Goal: Task Accomplishment & Management: Use online tool/utility

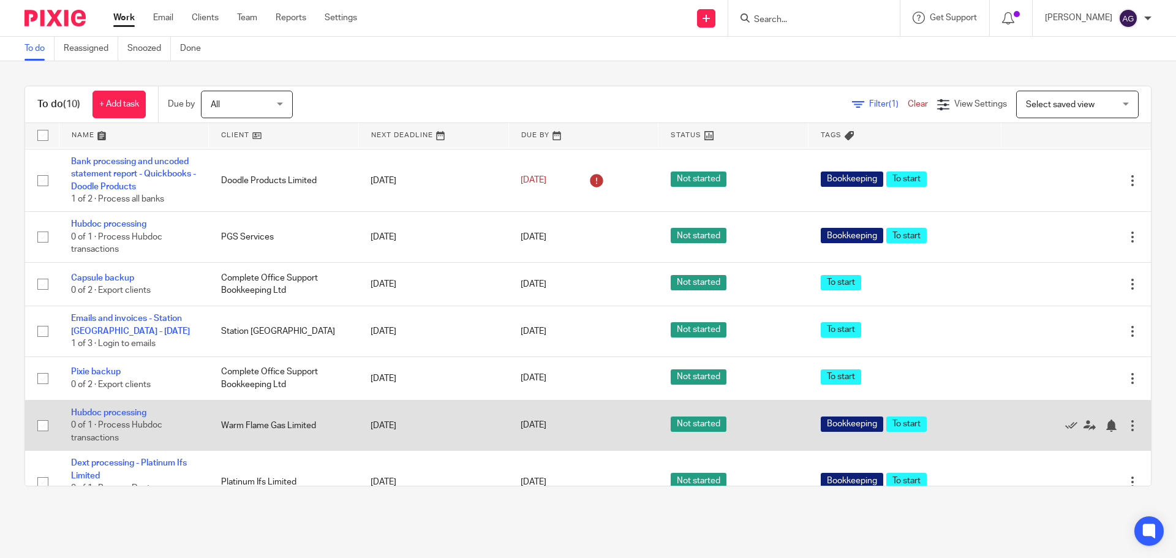
scroll to position [184, 0]
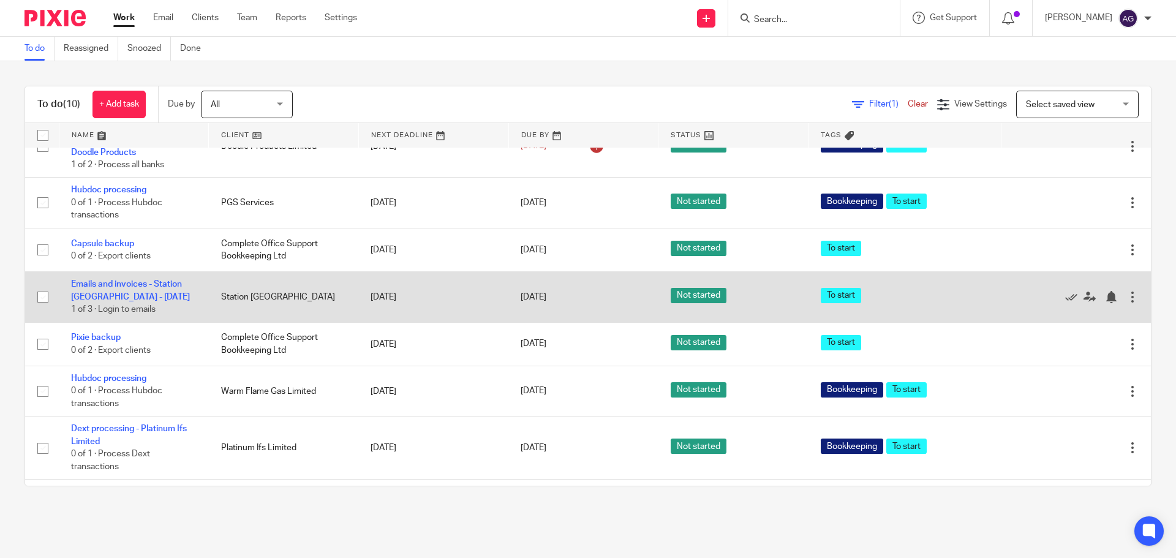
click at [130, 304] on td "Emails and invoices - Station South - Aisha - Monday 1 of 3 · Login to emails" at bounding box center [134, 297] width 150 height 50
click at [129, 301] on link "Emails and invoices - Station [GEOGRAPHIC_DATA] - [DATE]" at bounding box center [130, 290] width 119 height 21
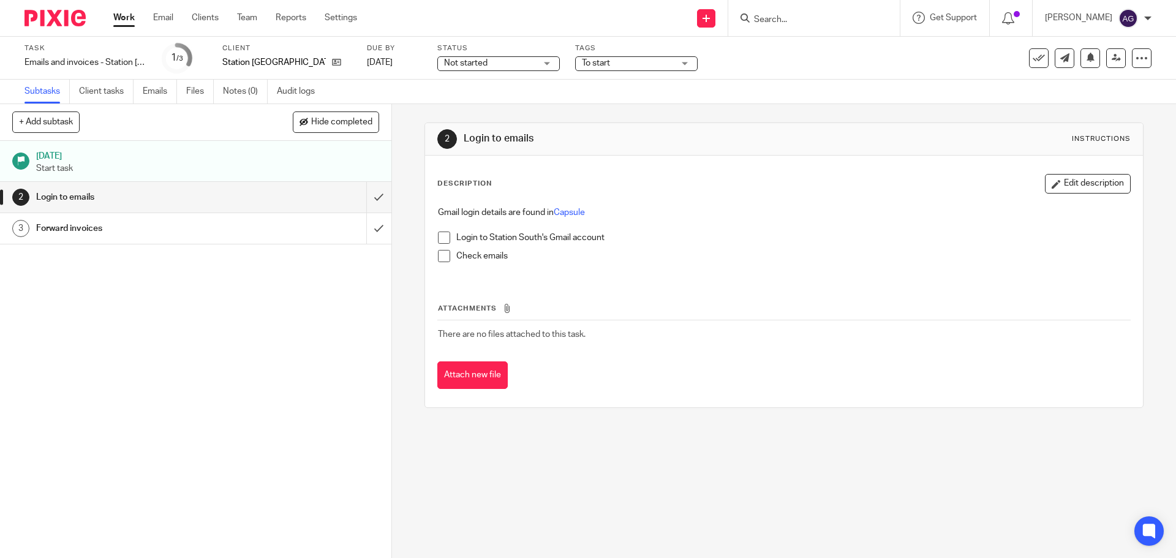
click at [441, 233] on span at bounding box center [444, 238] width 12 height 12
drag, startPoint x: 443, startPoint y: 251, endPoint x: 432, endPoint y: 252, distance: 11.1
click at [443, 252] on span at bounding box center [444, 256] width 12 height 12
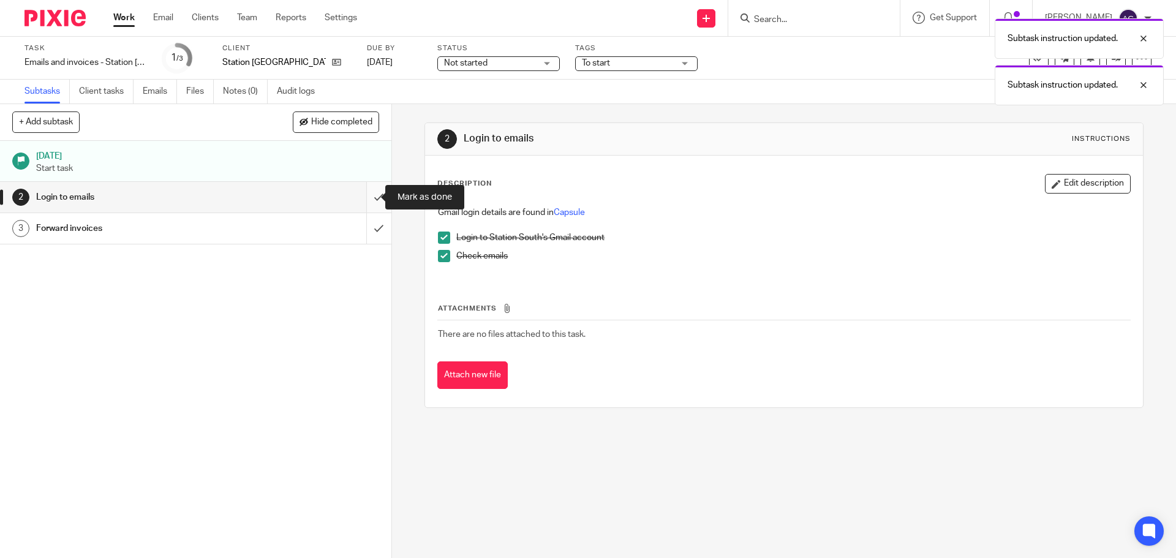
click at [369, 196] on input "submit" at bounding box center [195, 197] width 391 height 31
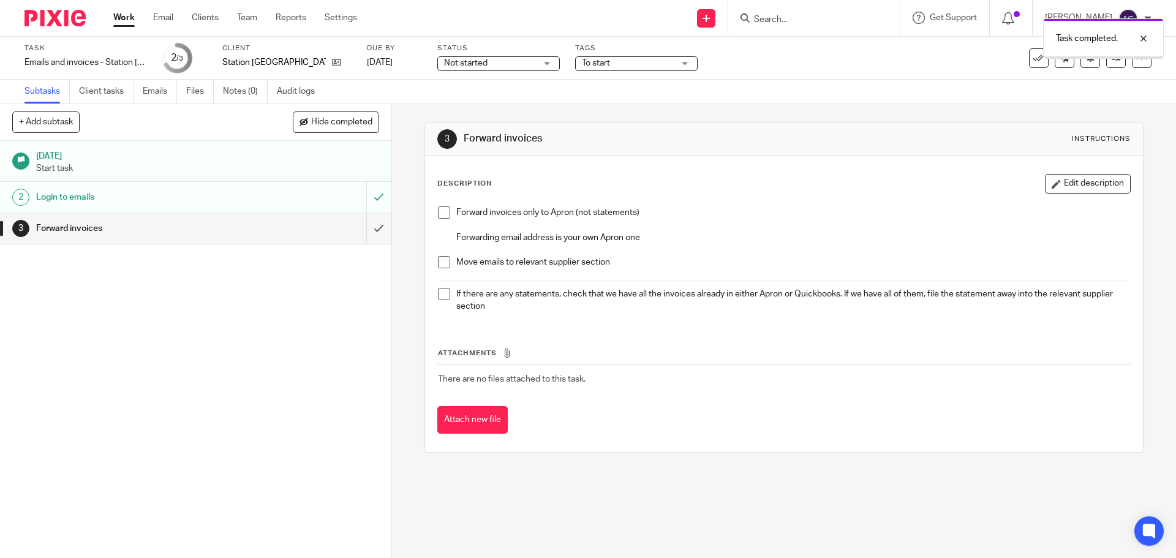
click at [432, 208] on div "Forward invoices only to Apron (not statements) Forwarding email address is you…" at bounding box center [784, 261] width 704 height 122
click at [438, 210] on span at bounding box center [444, 212] width 12 height 12
click at [439, 263] on span at bounding box center [444, 262] width 12 height 12
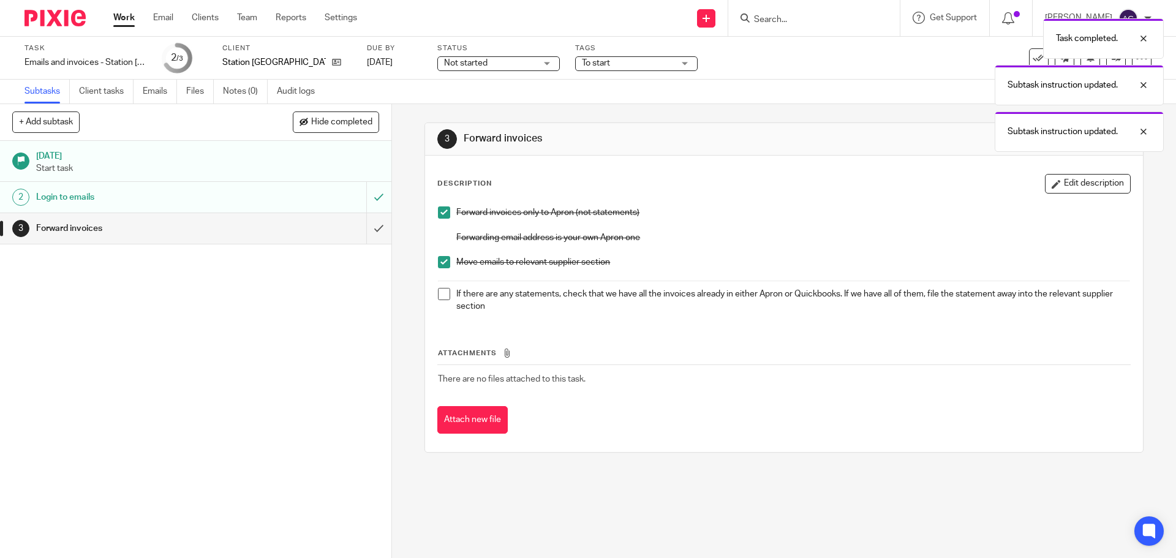
drag, startPoint x: 450, startPoint y: 300, endPoint x: 439, endPoint y: 296, distance: 11.6
click at [450, 299] on li "If there are any statements, check that we have all the invoices already in eit…" at bounding box center [784, 300] width 692 height 25
click at [438, 296] on span at bounding box center [444, 294] width 12 height 12
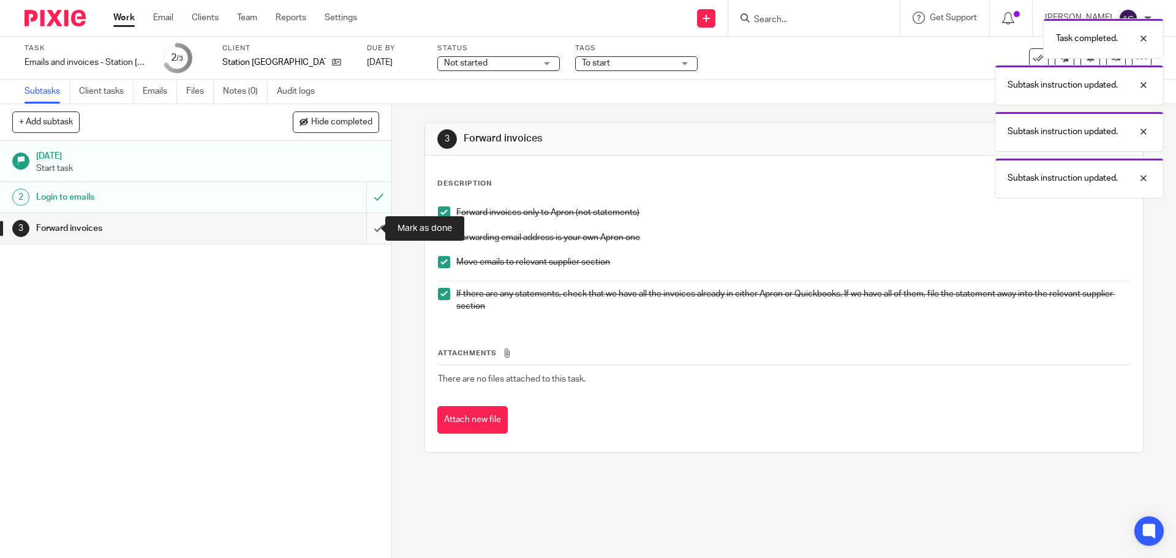
click at [363, 237] on input "submit" at bounding box center [195, 228] width 391 height 31
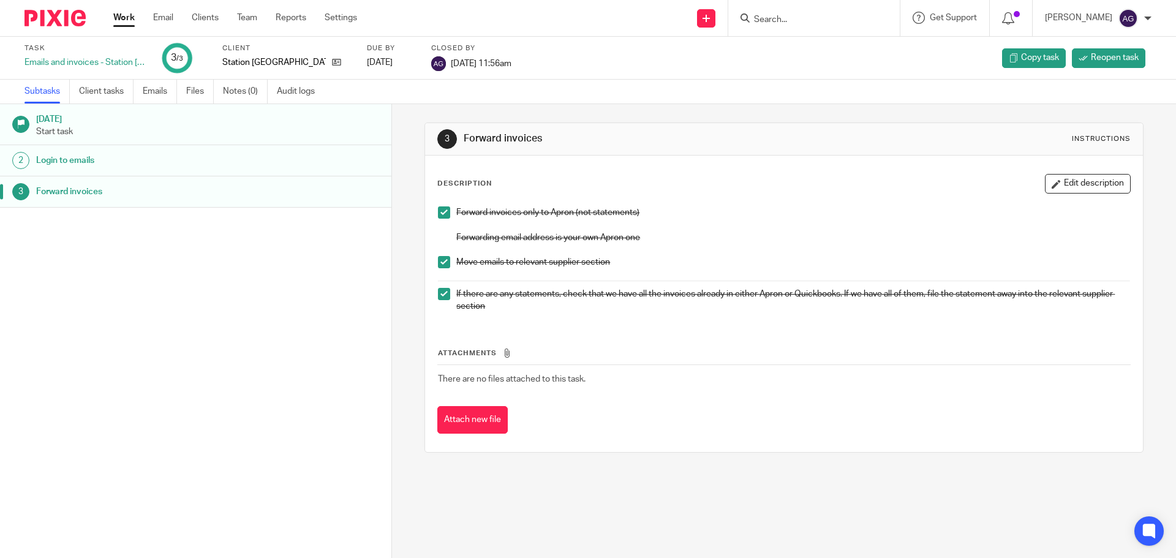
click at [68, 19] on img at bounding box center [55, 18] width 61 height 17
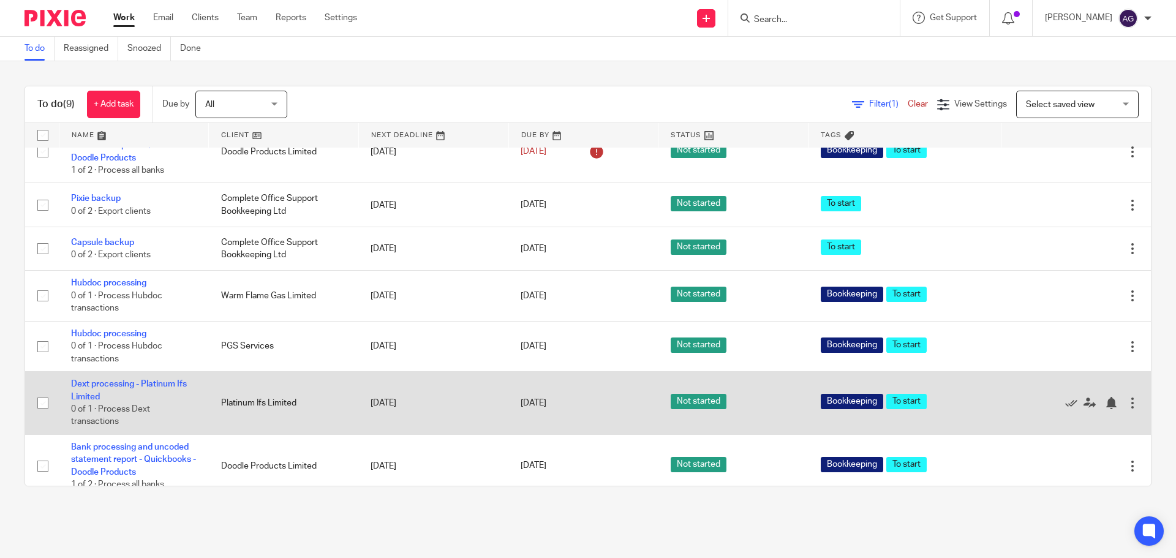
scroll to position [202, 0]
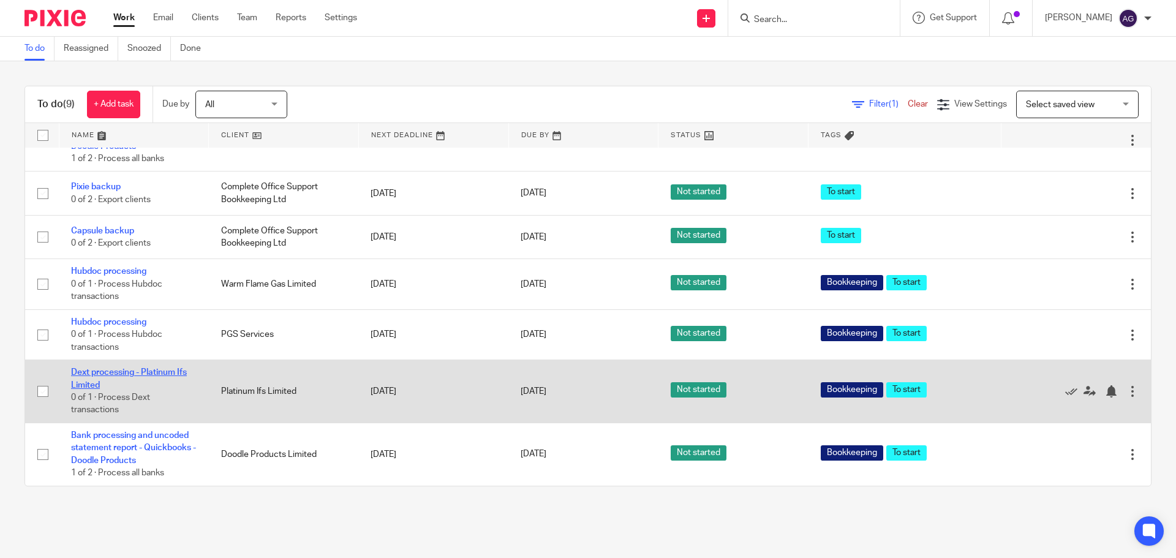
click at [160, 374] on link "Dext processing - Platinum Ifs Limited" at bounding box center [129, 378] width 116 height 21
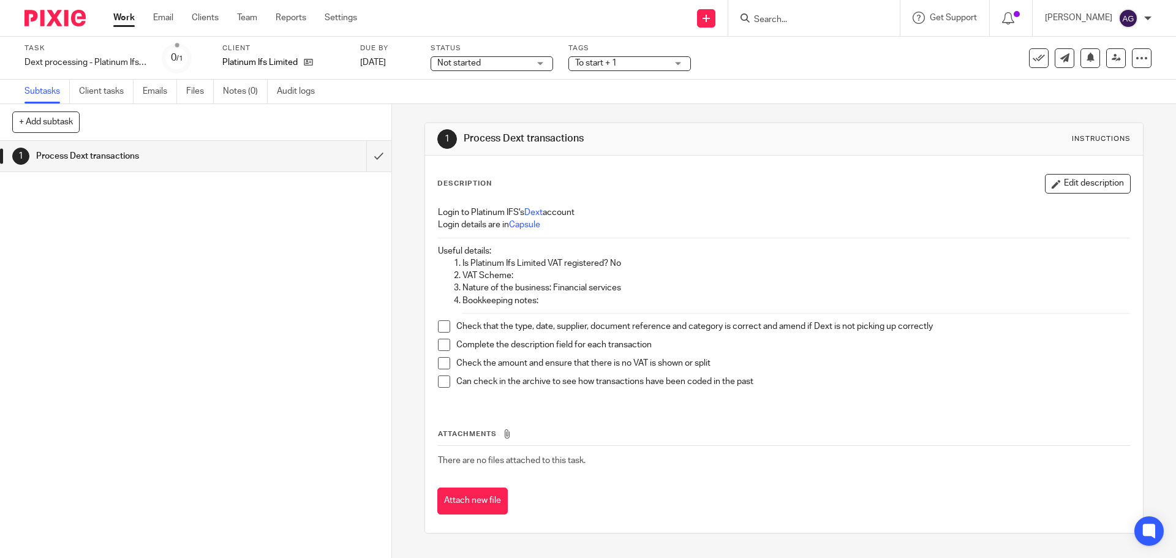
click at [438, 326] on span at bounding box center [444, 326] width 12 height 12
click at [439, 345] on span at bounding box center [444, 345] width 12 height 12
click at [439, 357] on span at bounding box center [444, 363] width 12 height 12
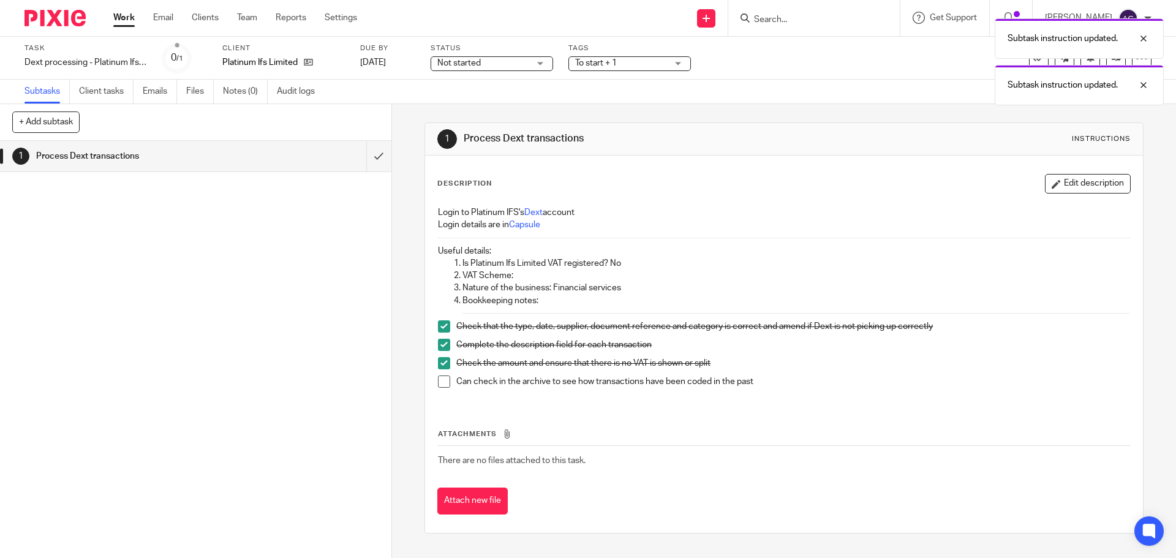
click at [445, 389] on li "Can check in the archive to see how transactions have been coded in the past" at bounding box center [784, 384] width 692 height 18
click at [438, 378] on span at bounding box center [444, 381] width 12 height 12
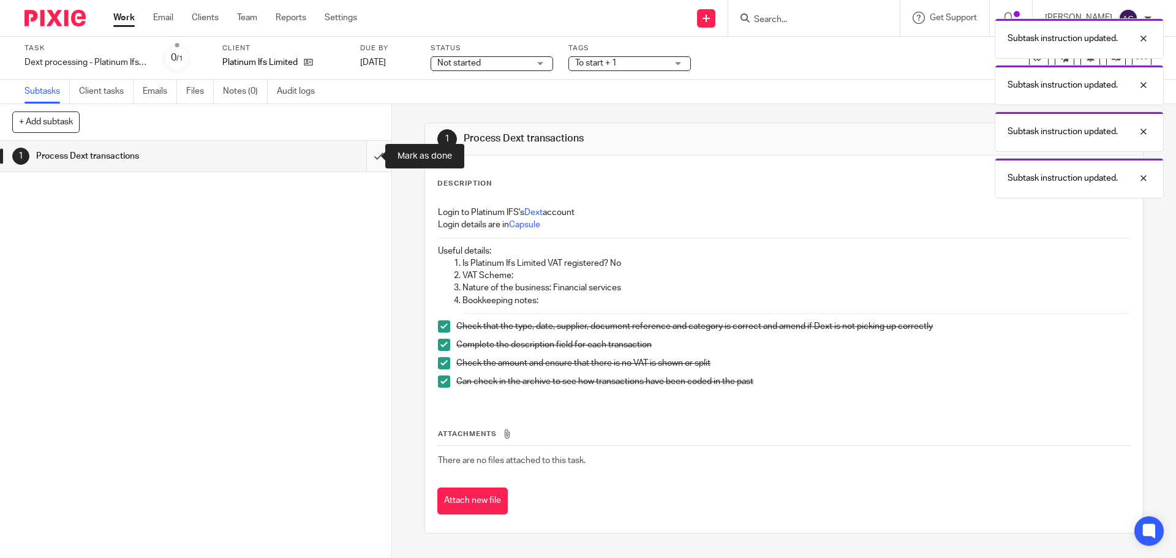
click at [359, 157] on input "submit" at bounding box center [195, 156] width 391 height 31
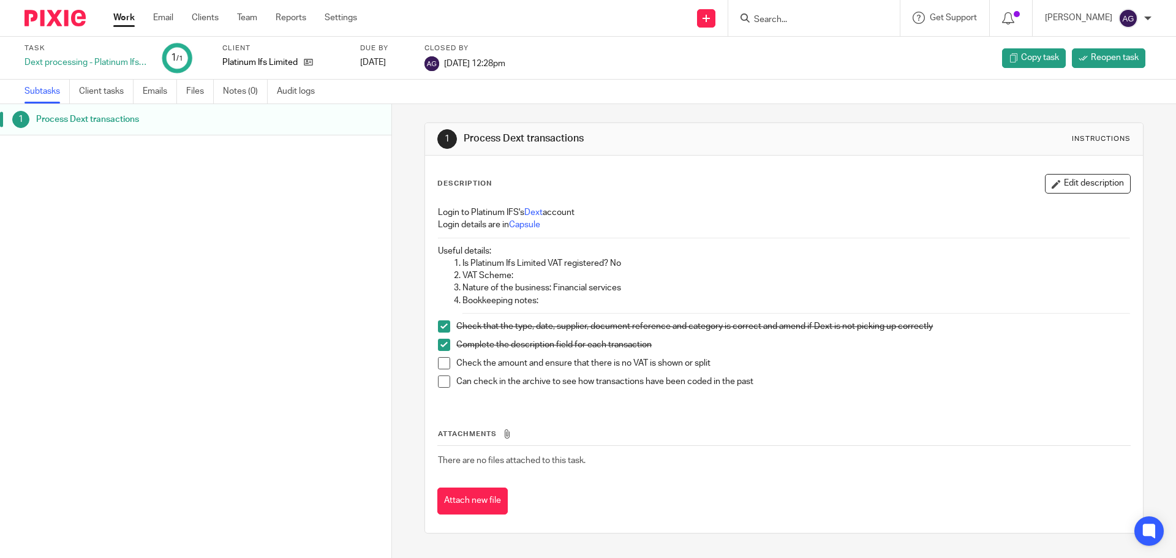
click at [444, 369] on li "Check the amount and ensure that there is no VAT is shown or split" at bounding box center [784, 366] width 692 height 18
click at [443, 366] on span at bounding box center [444, 363] width 12 height 12
click at [443, 378] on span at bounding box center [444, 381] width 12 height 12
click at [45, 17] on img at bounding box center [55, 18] width 61 height 17
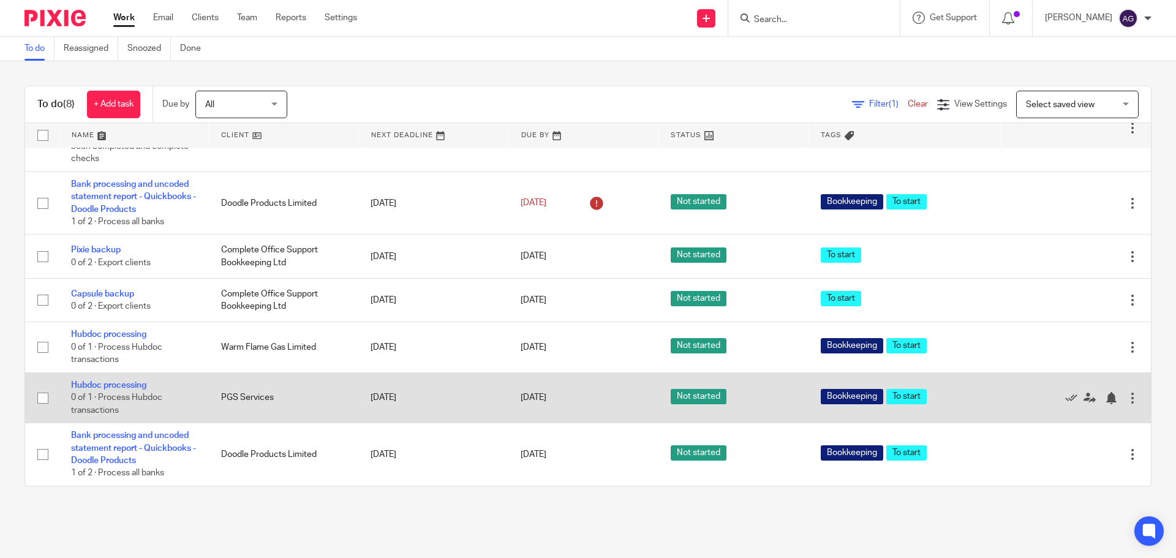
scroll to position [139, 0]
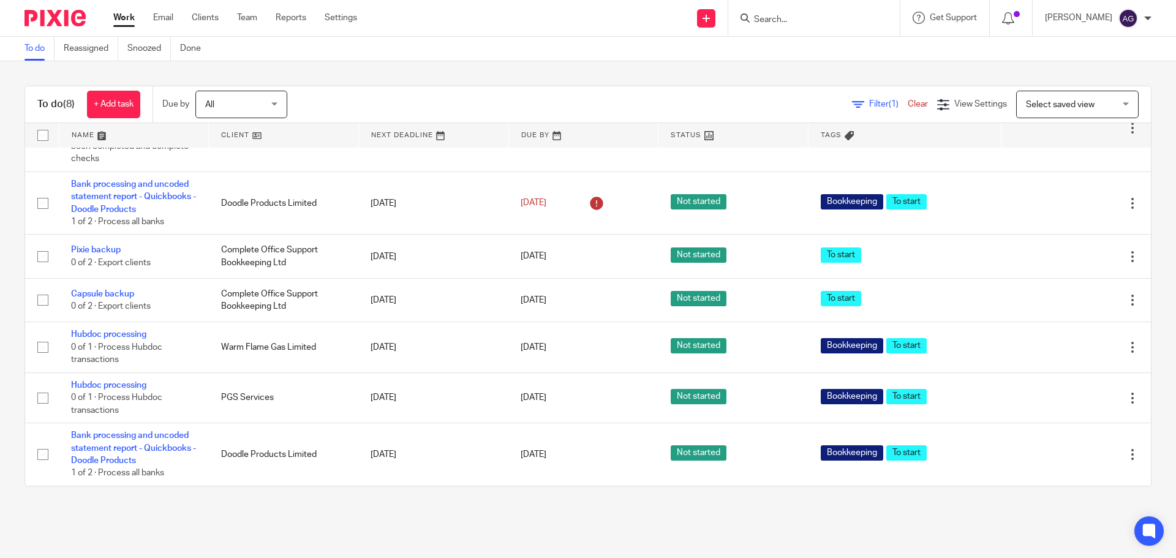
click at [814, 10] on form at bounding box center [818, 17] width 130 height 15
click at [813, 17] on input "Search" at bounding box center [808, 20] width 110 height 11
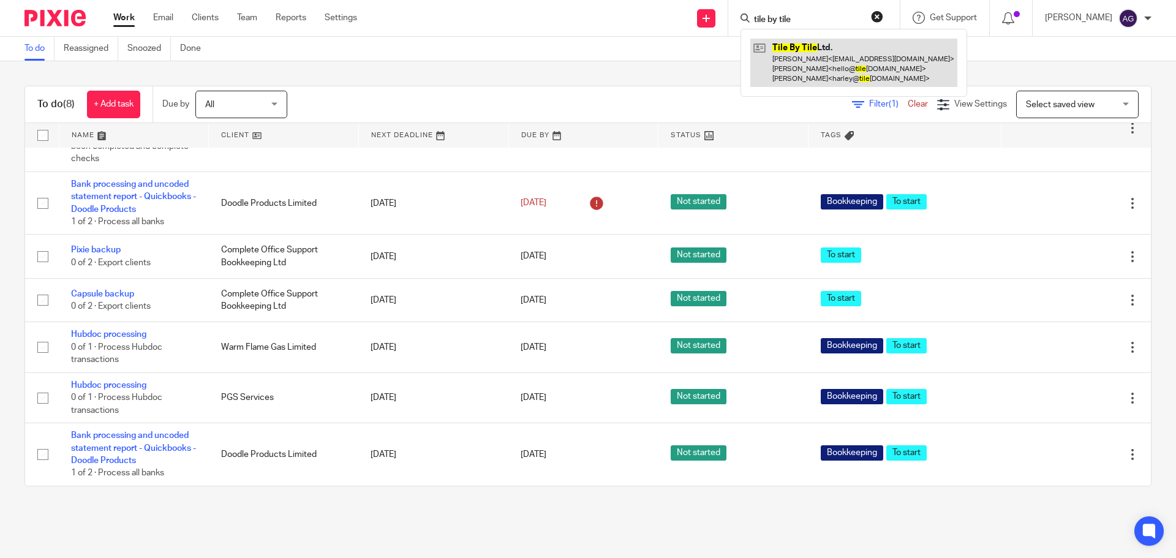
type input "tile by tile"
click at [820, 64] on link at bounding box center [853, 63] width 207 height 48
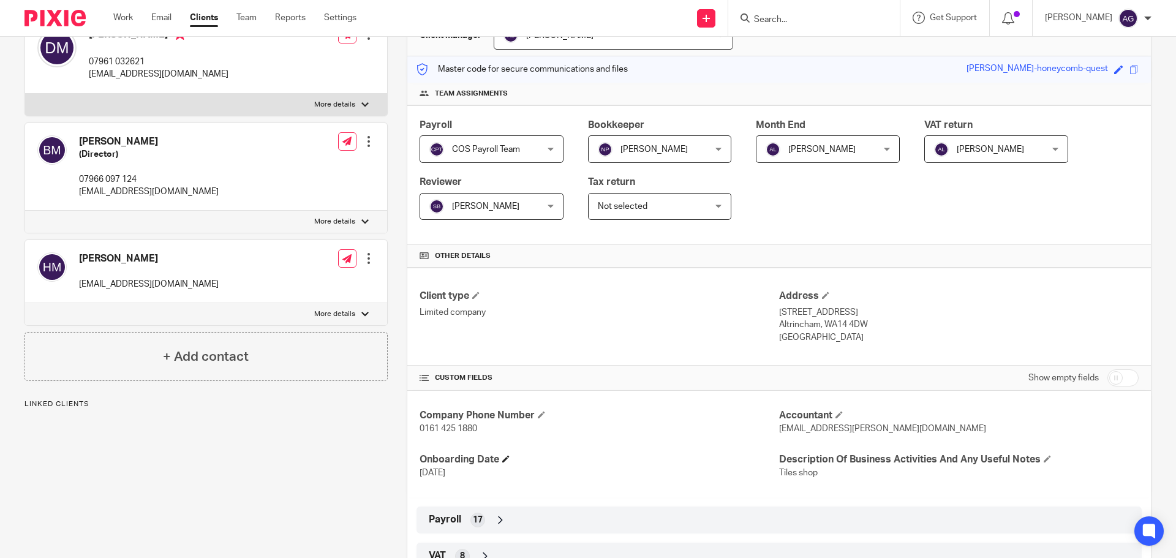
scroll to position [306, 0]
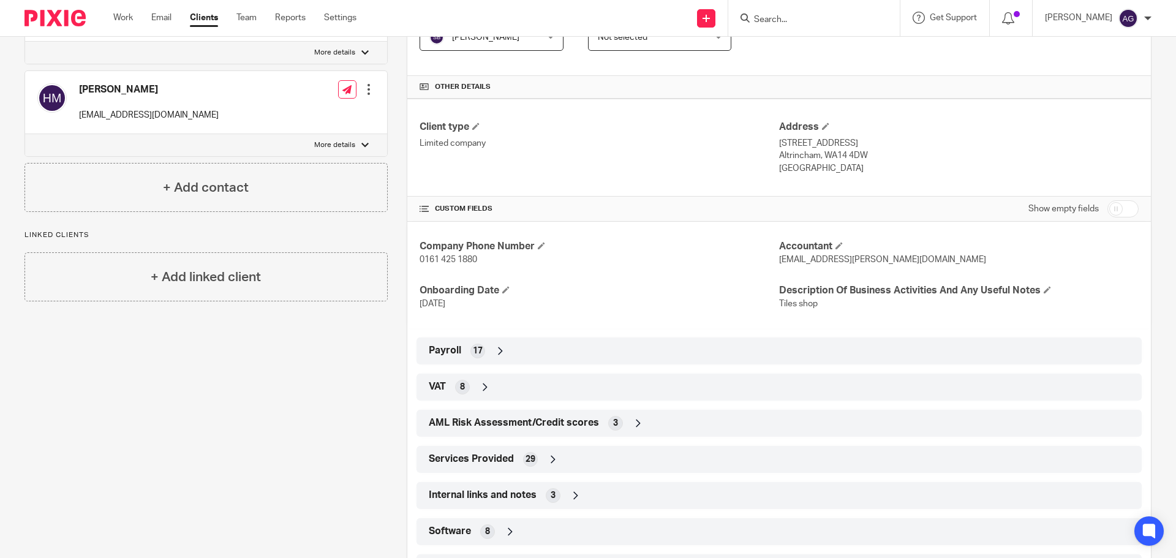
click at [485, 458] on span "Services Provided" at bounding box center [471, 459] width 85 height 13
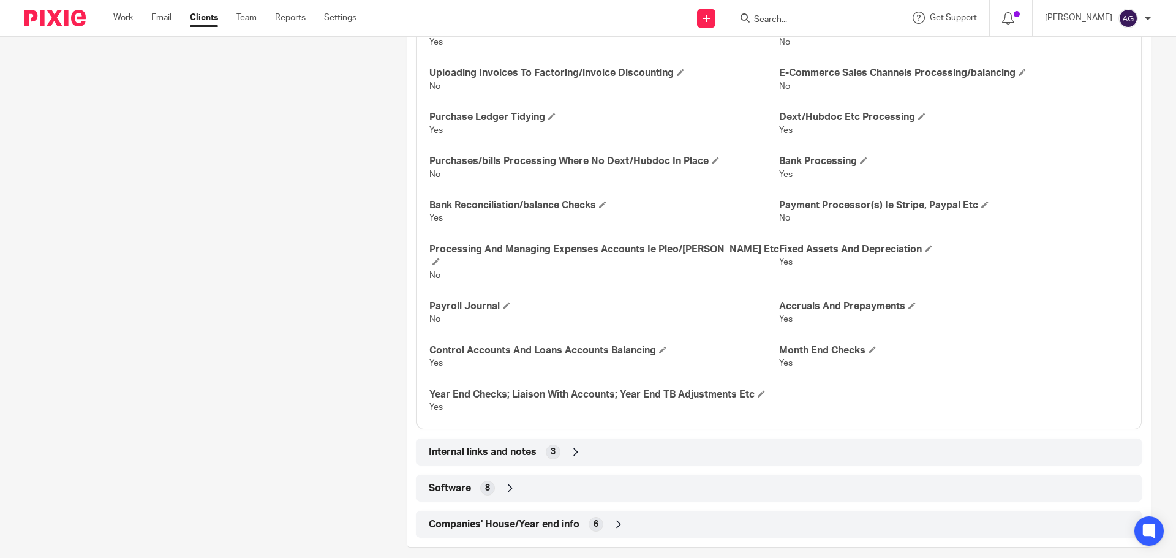
scroll to position [1036, 0]
click at [543, 477] on div "Software 8" at bounding box center [779, 487] width 707 height 21
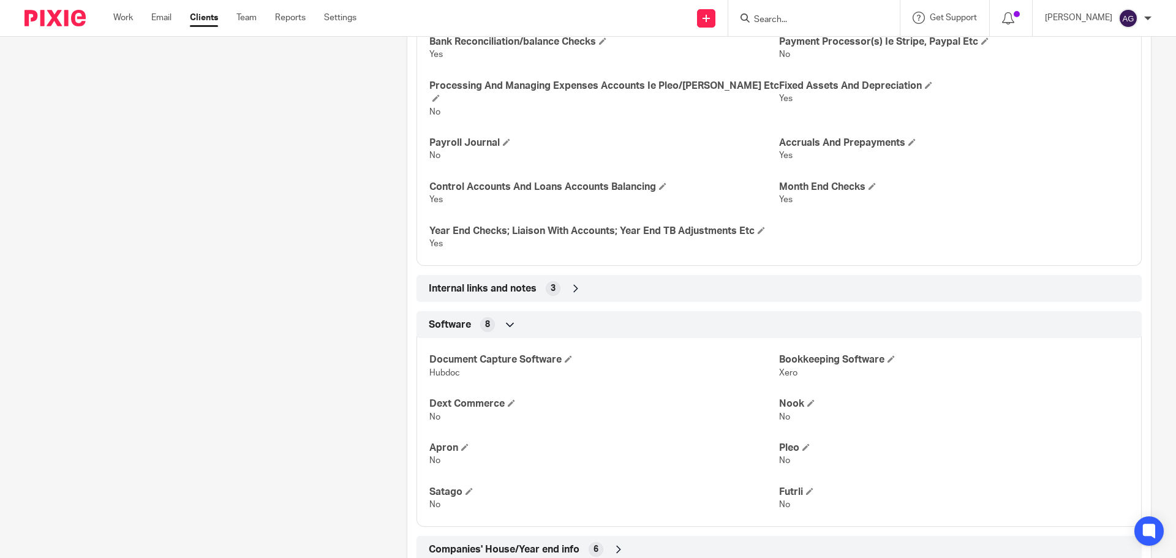
scroll to position [1220, 0]
